Goal: Find specific page/section: Find specific page/section

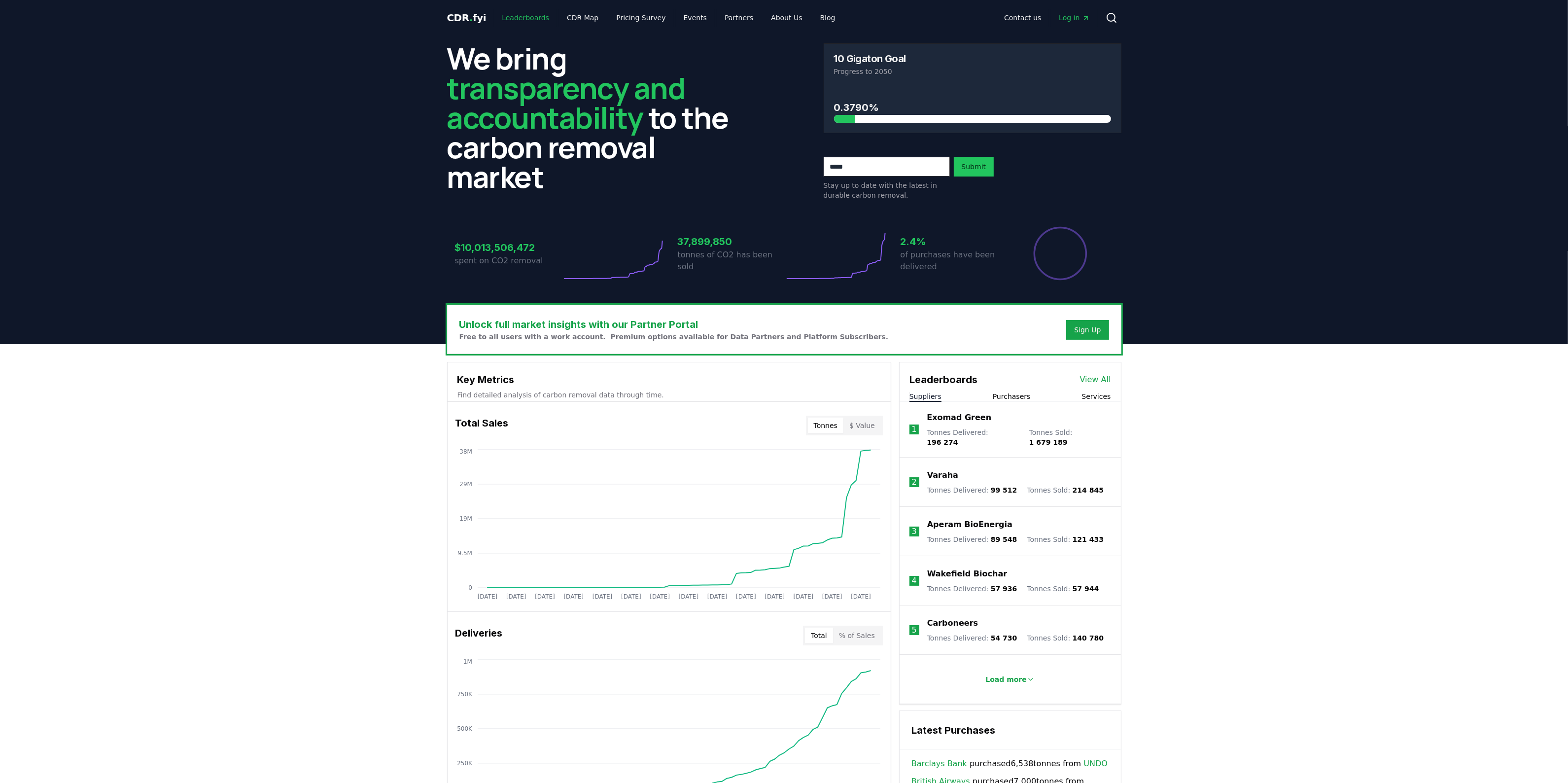
click at [497, 14] on link "Leaderboards" at bounding box center [525, 18] width 63 height 18
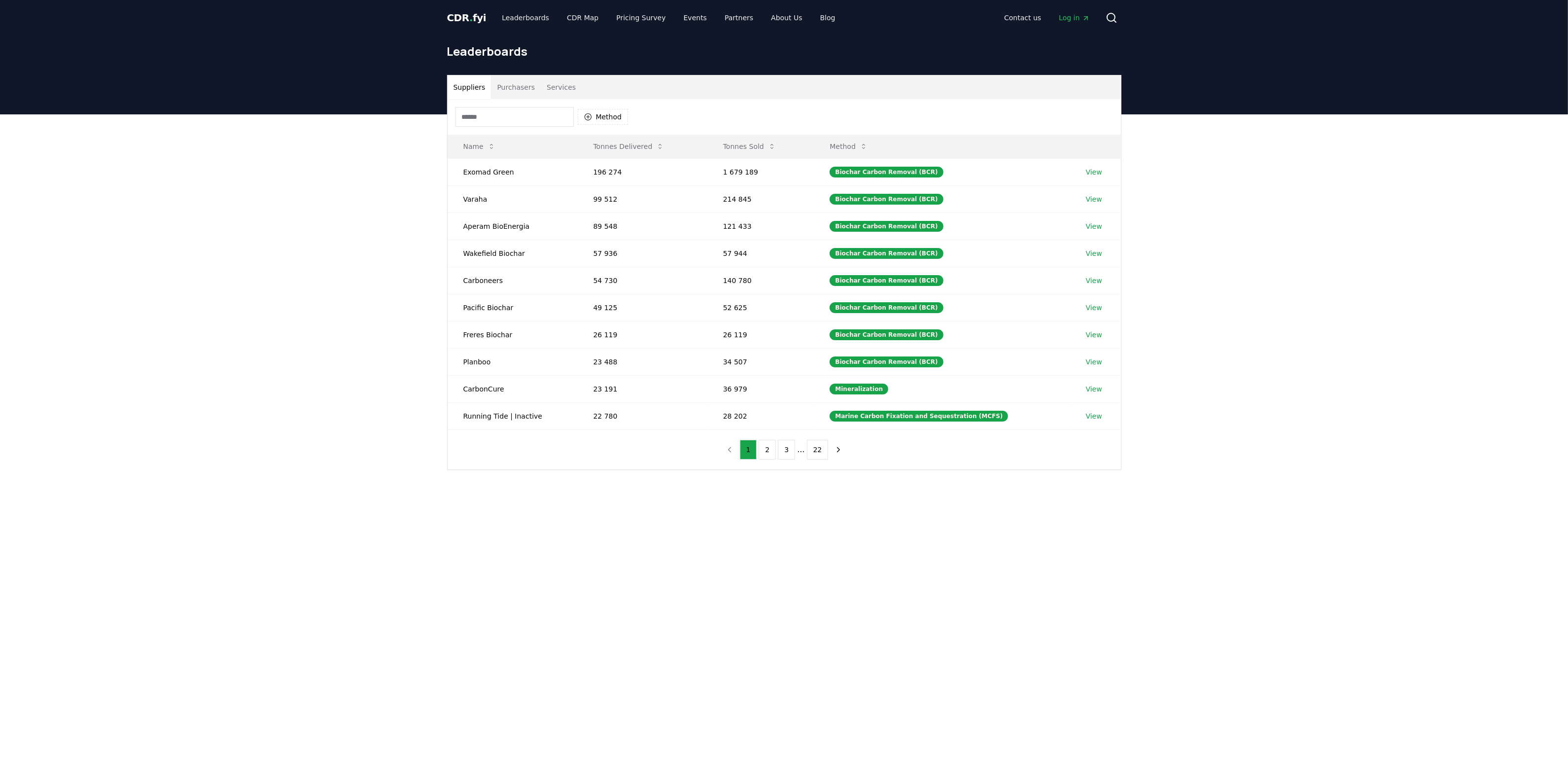
click at [501, 90] on button "Purchasers" at bounding box center [516, 87] width 50 height 24
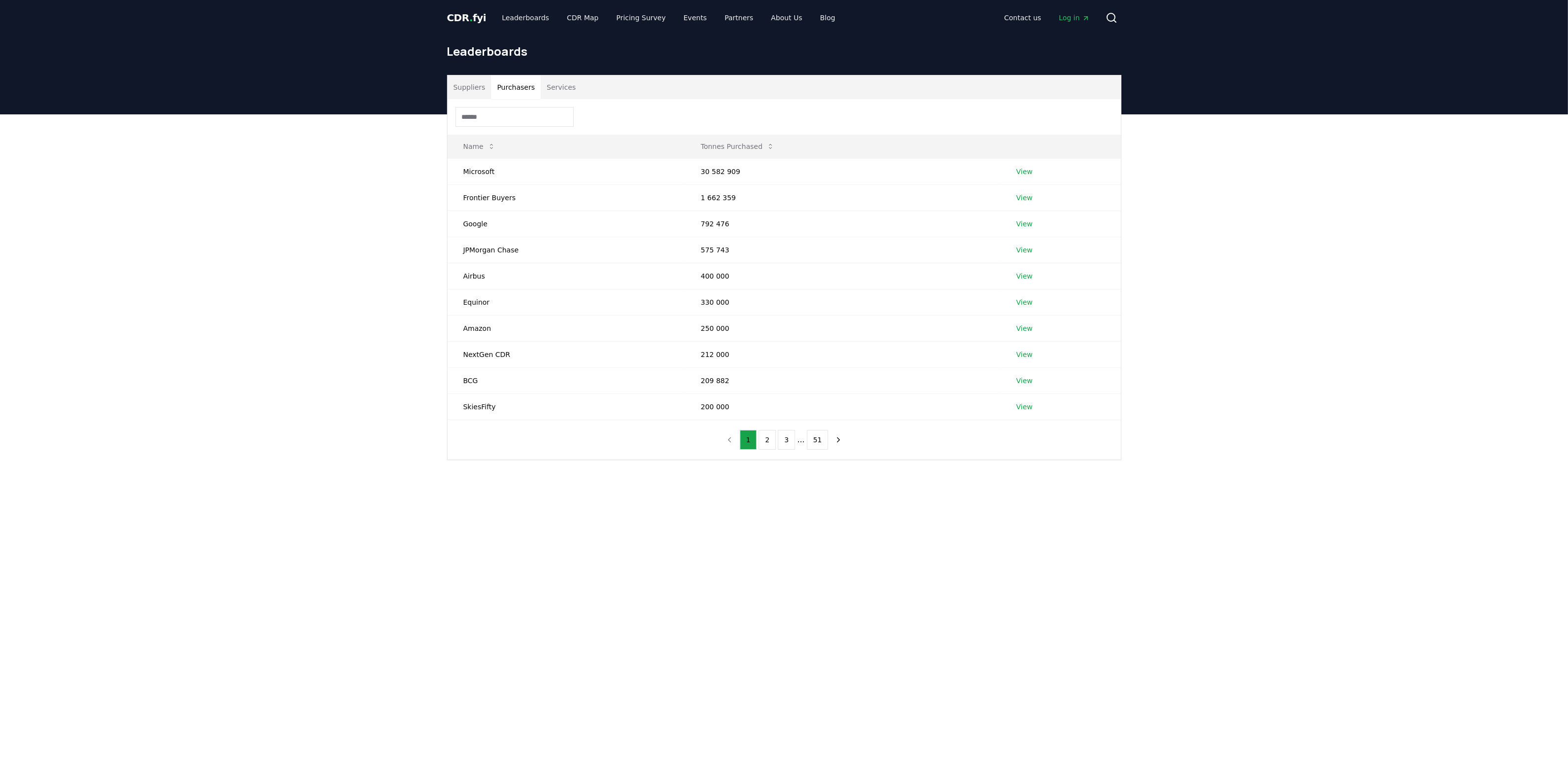
click at [499, 113] on input at bounding box center [514, 117] width 118 height 19
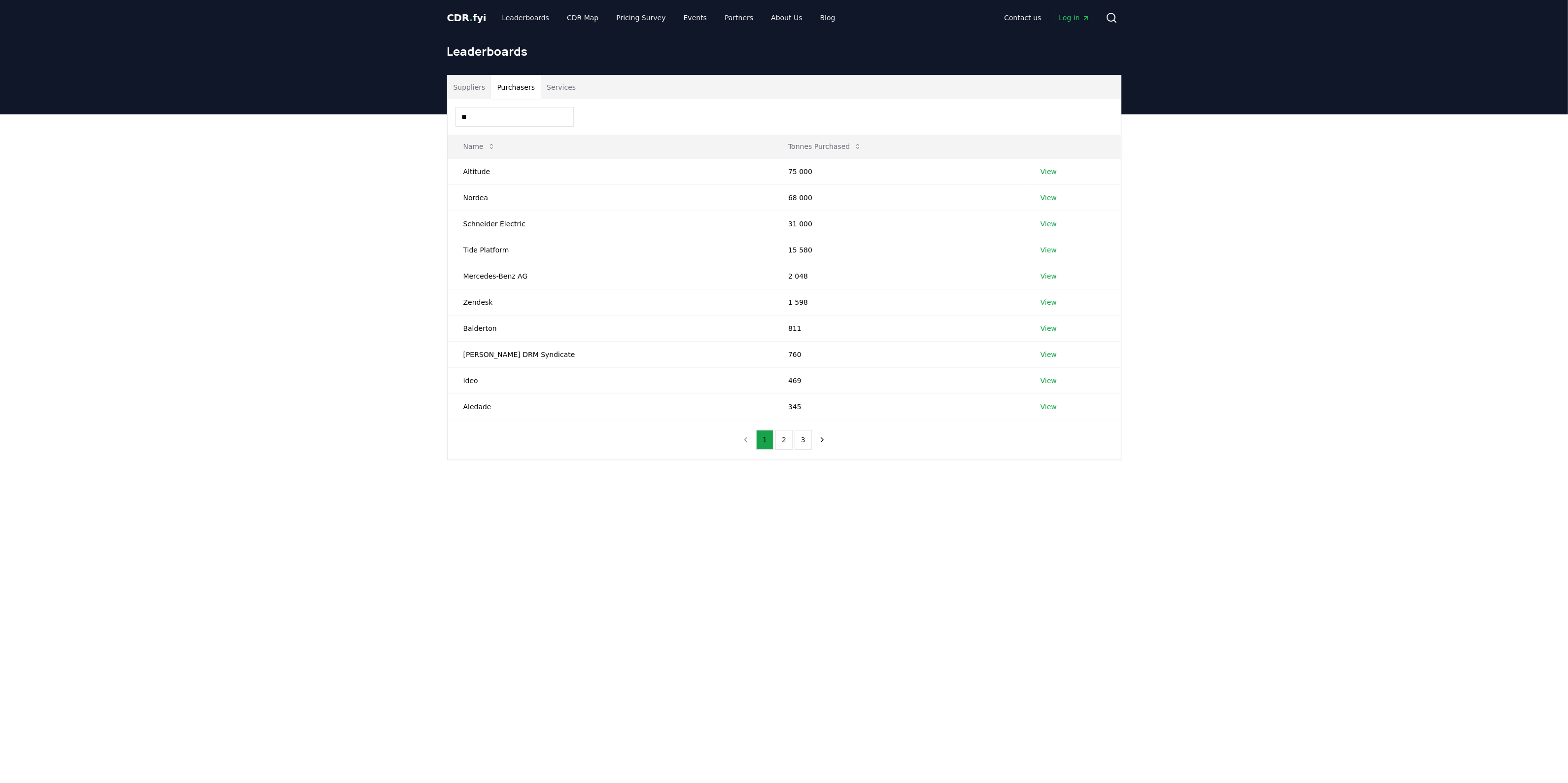
type input "*"
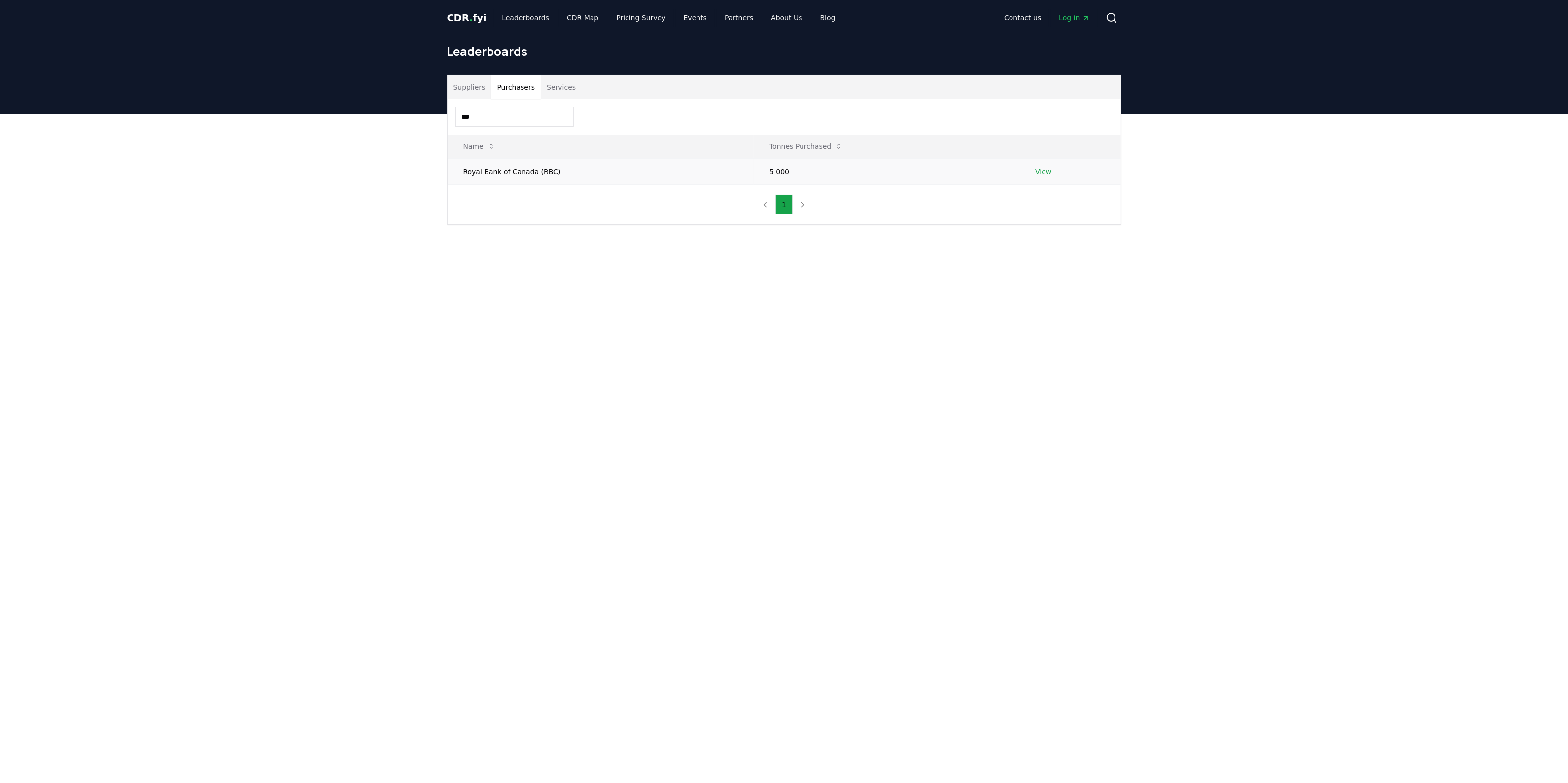
type input "***"
click at [502, 171] on td "Royal Bank of Canada (RBC)" at bounding box center [601, 171] width 307 height 26
click at [1039, 171] on link "View" at bounding box center [1043, 172] width 16 height 10
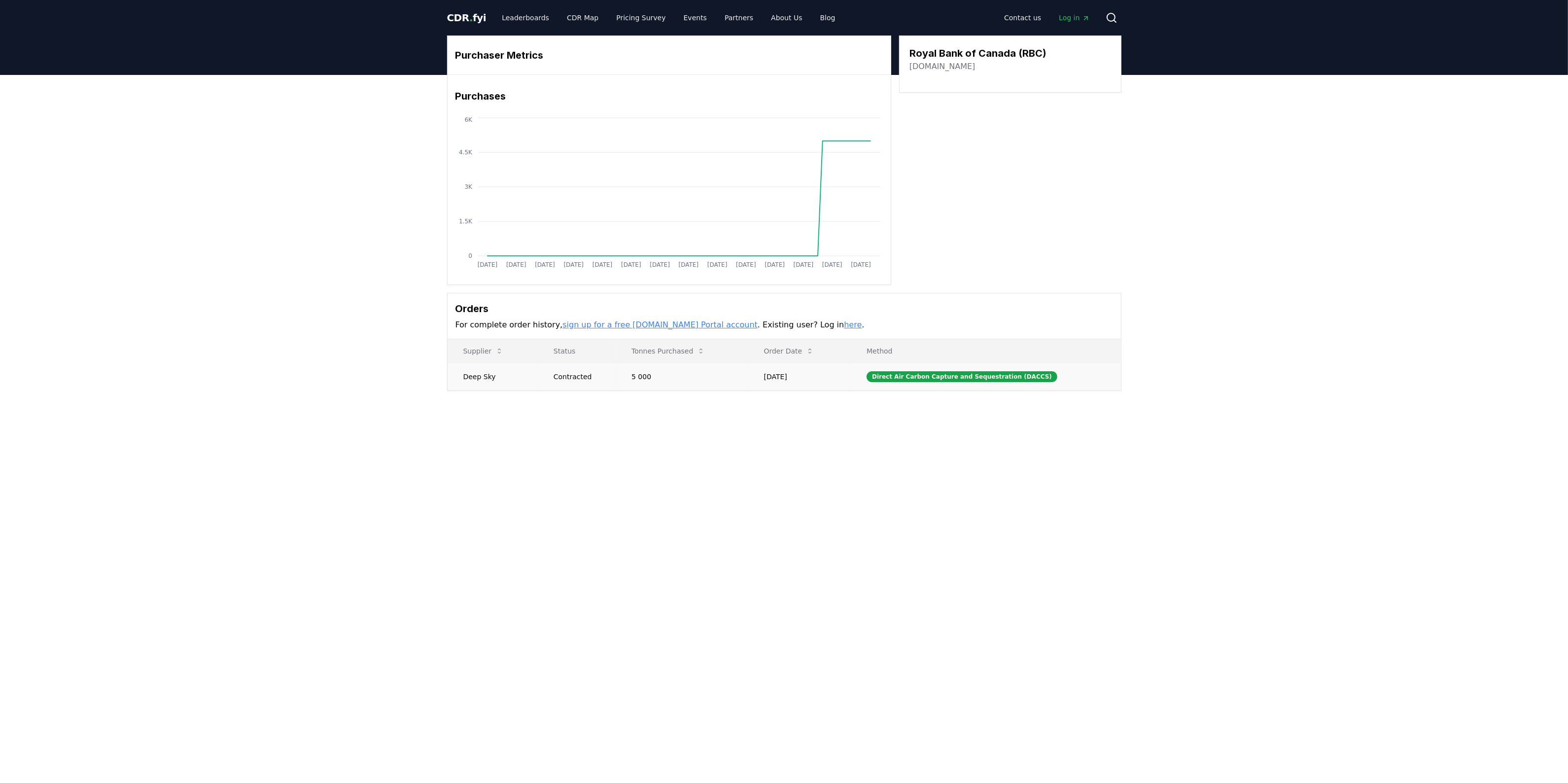
drag, startPoint x: 775, startPoint y: 377, endPoint x: 814, endPoint y: 377, distance: 39.0
drag, startPoint x: 814, startPoint y: 377, endPoint x: 772, endPoint y: 376, distance: 42.0
click at [772, 376] on td "Nov 13, 2024" at bounding box center [799, 376] width 103 height 27
copy td "Nov 13, 2024"
